Goal: Task Accomplishment & Management: Manage account settings

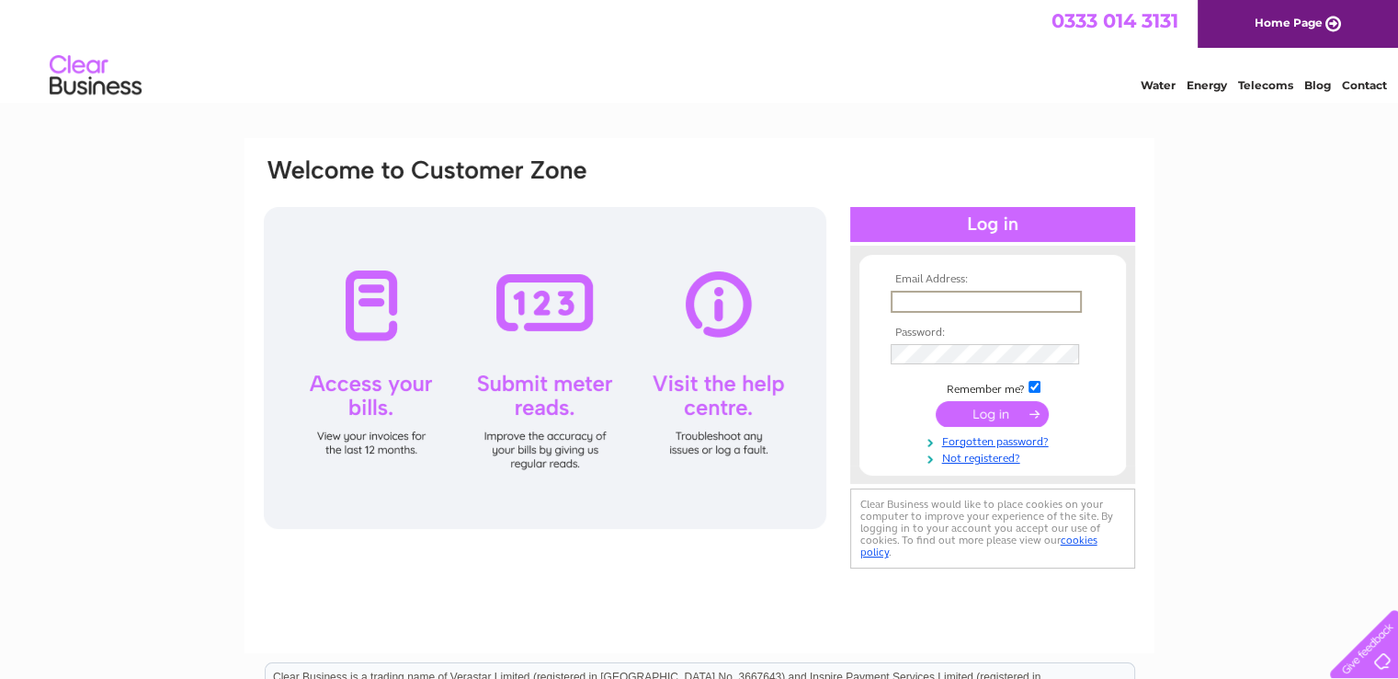
click at [929, 302] on input "text" at bounding box center [986, 302] width 191 height 22
click at [958, 310] on input "text" at bounding box center [986, 302] width 191 height 22
type input "linda@eurojetscotland.co.uk"
click at [986, 417] on input "submit" at bounding box center [992, 412] width 113 height 26
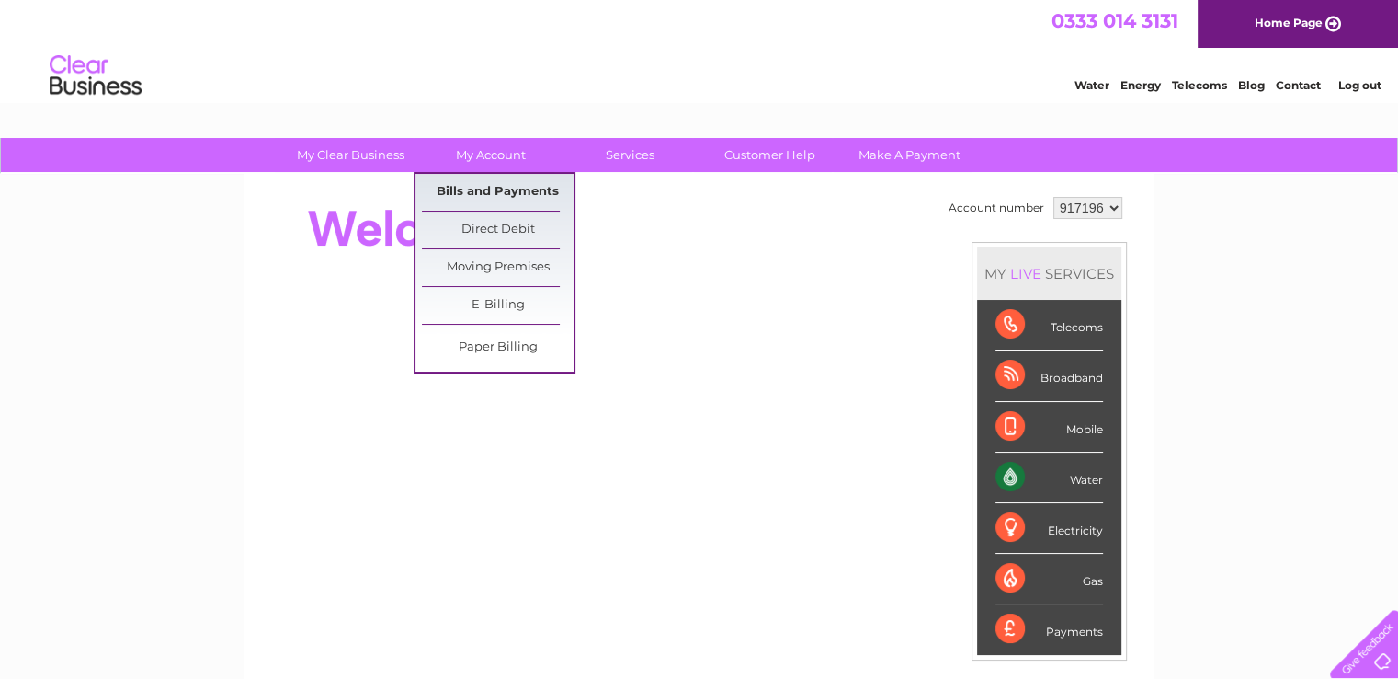
click at [508, 191] on link "Bills and Payments" at bounding box center [498, 192] width 152 height 37
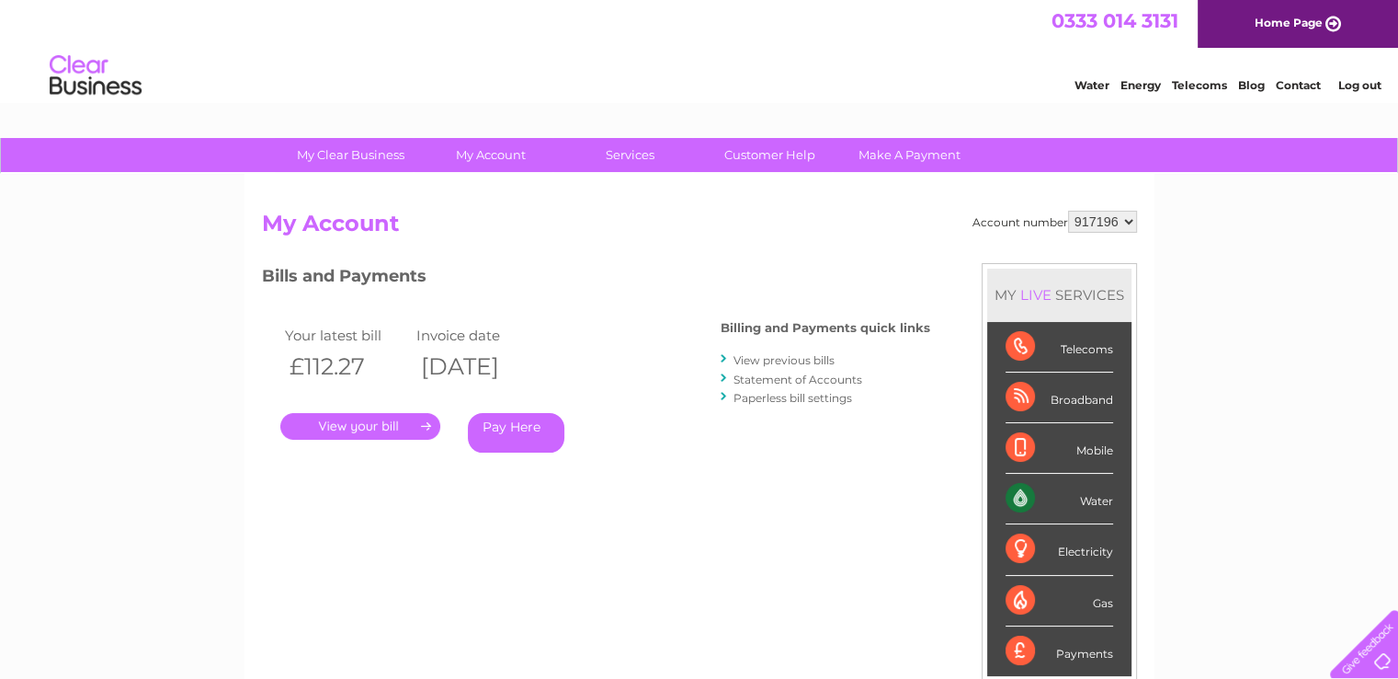
click at [395, 428] on link "." at bounding box center [360, 426] width 160 height 27
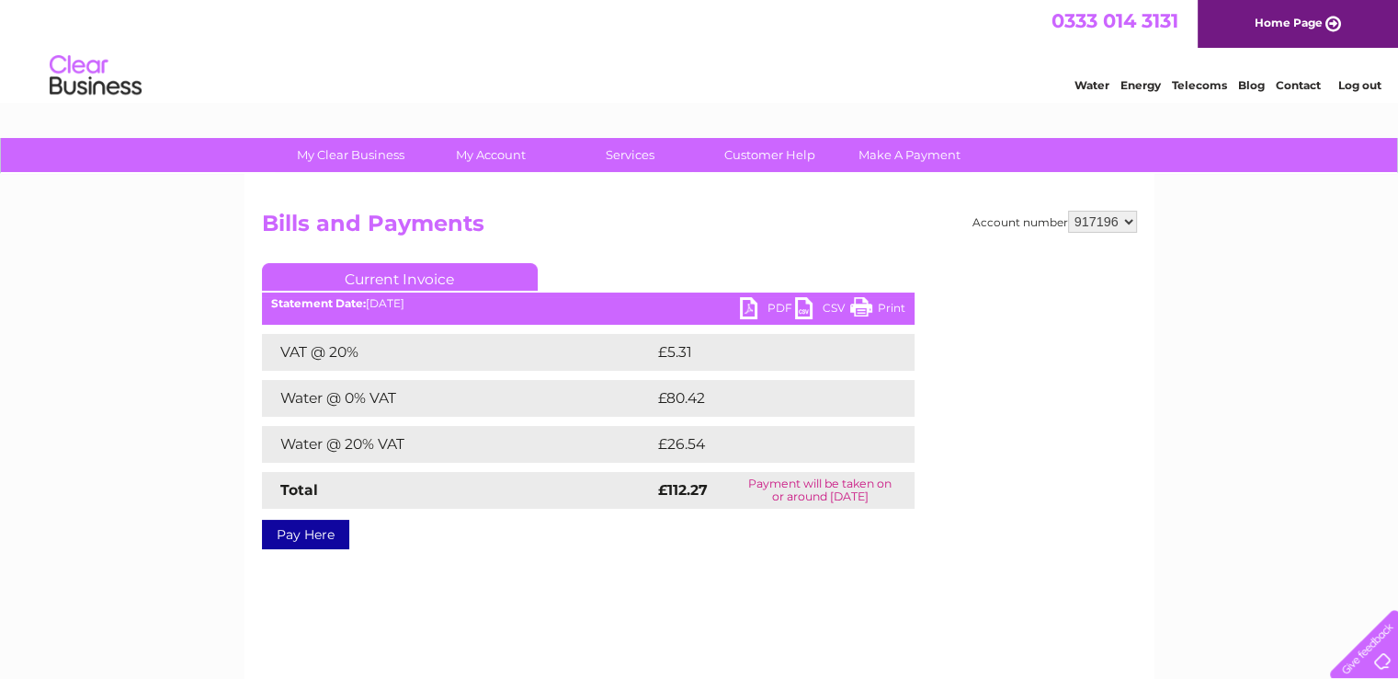
click at [761, 307] on link "PDF" at bounding box center [767, 310] width 55 height 27
